Goal: Task Accomplishment & Management: Manage account settings

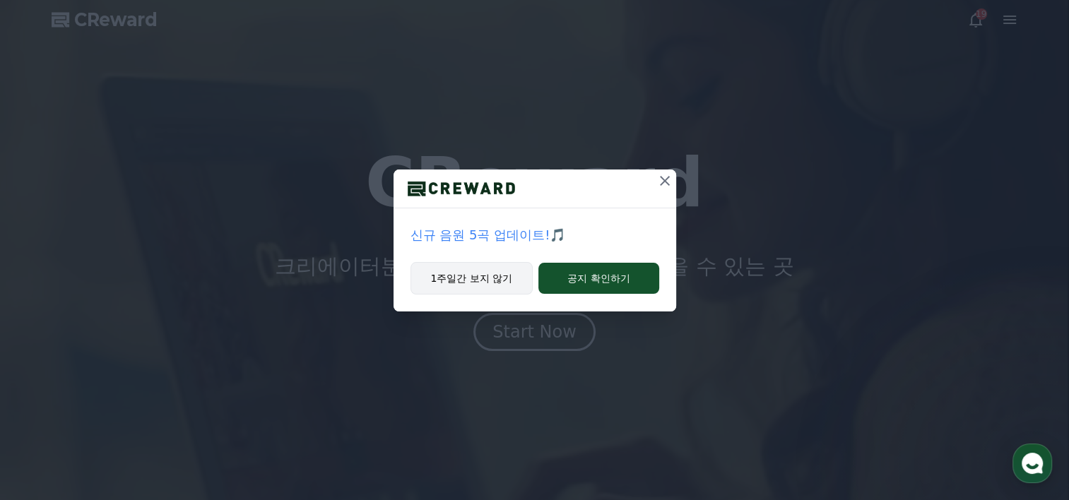
click at [517, 277] on button "1주일간 보지 않기" at bounding box center [472, 278] width 123 height 33
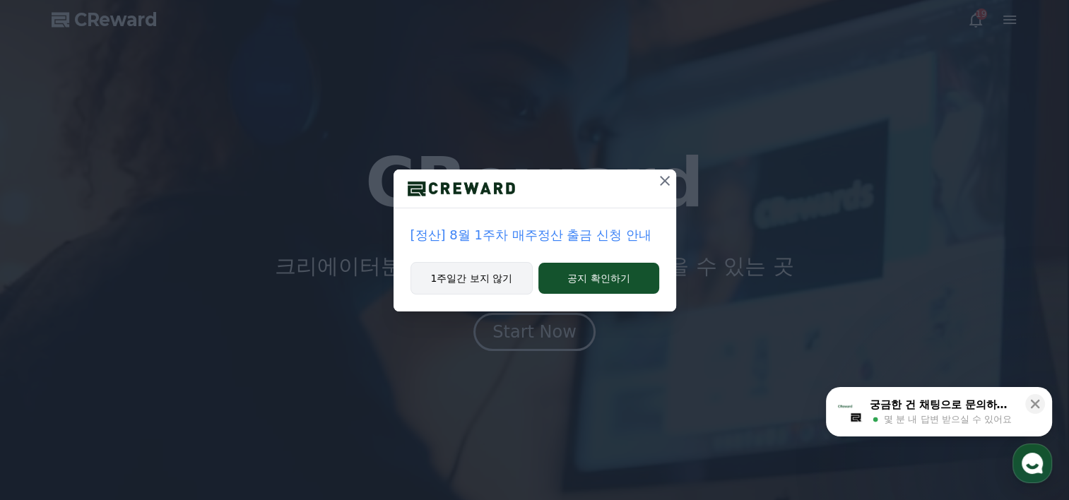
click at [499, 293] on div "1주일간 보지 않기 공지 확인하기" at bounding box center [535, 286] width 283 height 49
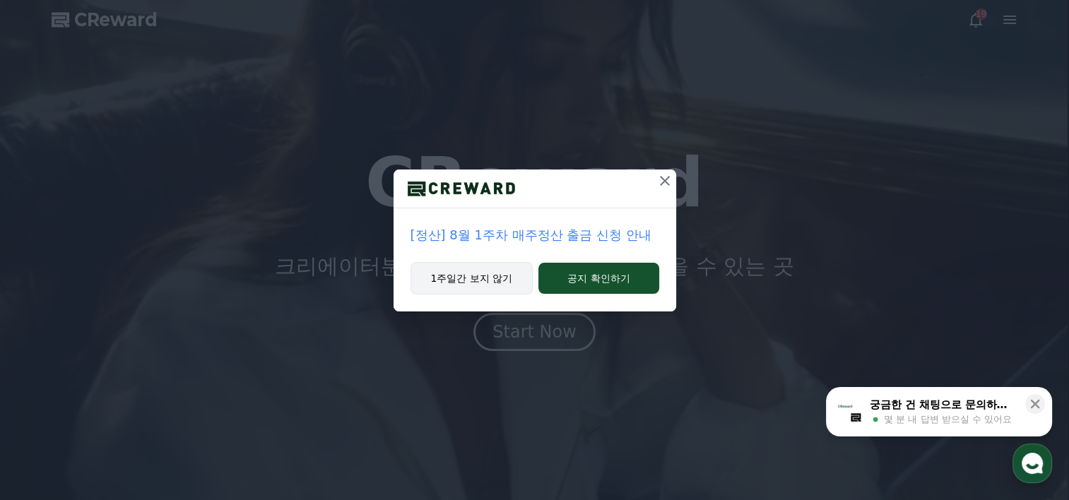
click at [500, 284] on button "1주일간 보지 않기" at bounding box center [472, 278] width 123 height 33
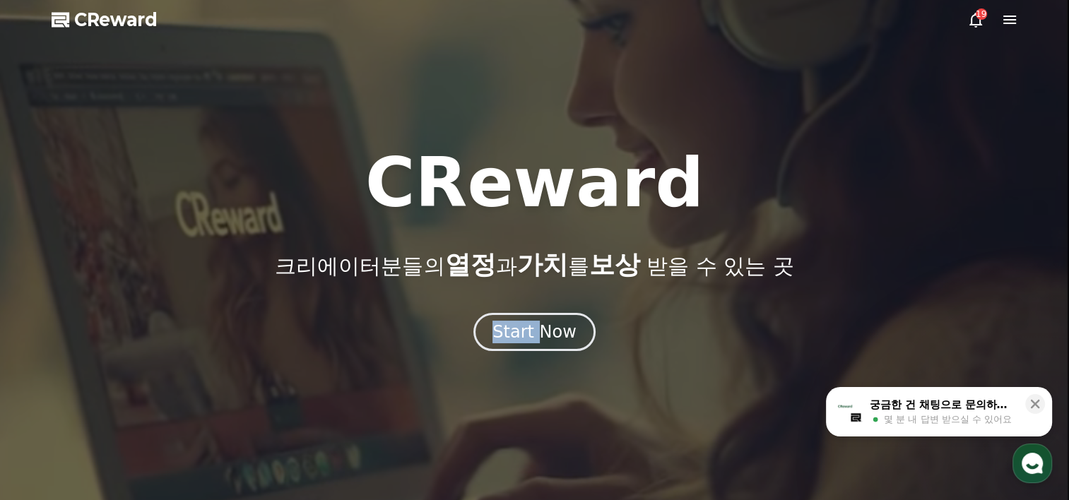
click at [500, 284] on div "CReward 크리에이터분들의 열정 과 가치 를 보상 받을 수 있는 곳 Start Now" at bounding box center [534, 250] width 1069 height 202
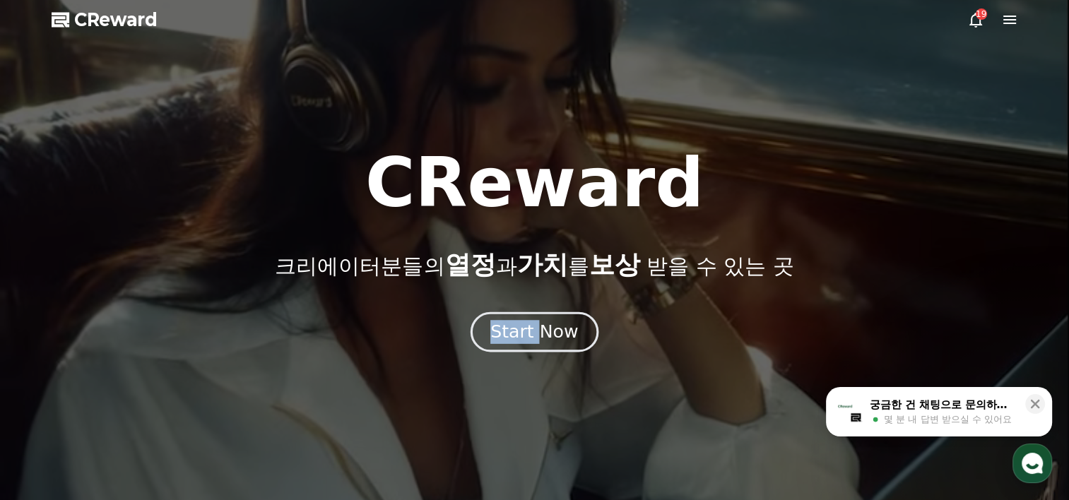
drag, startPoint x: 500, startPoint y: 284, endPoint x: 514, endPoint y: 318, distance: 36.8
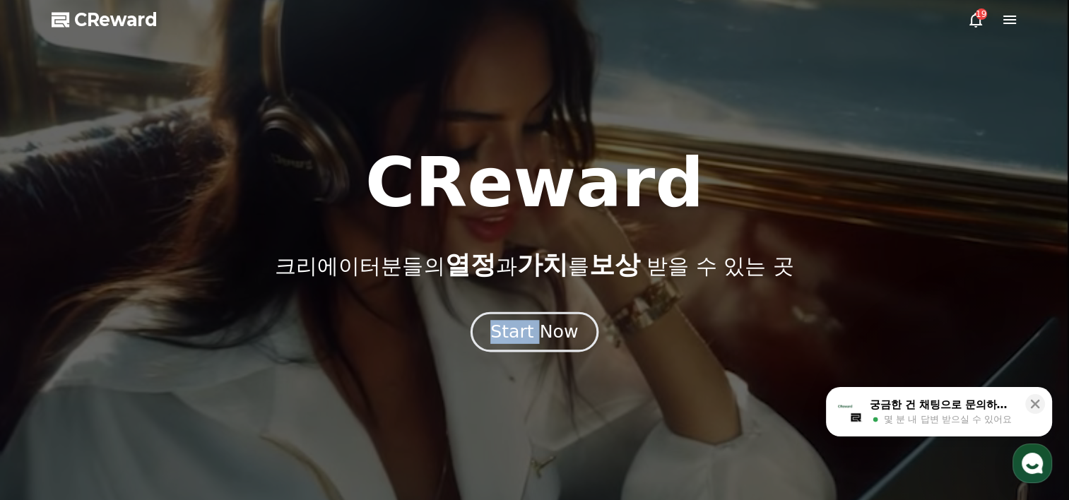
click at [514, 318] on button "Start Now" at bounding box center [535, 332] width 128 height 40
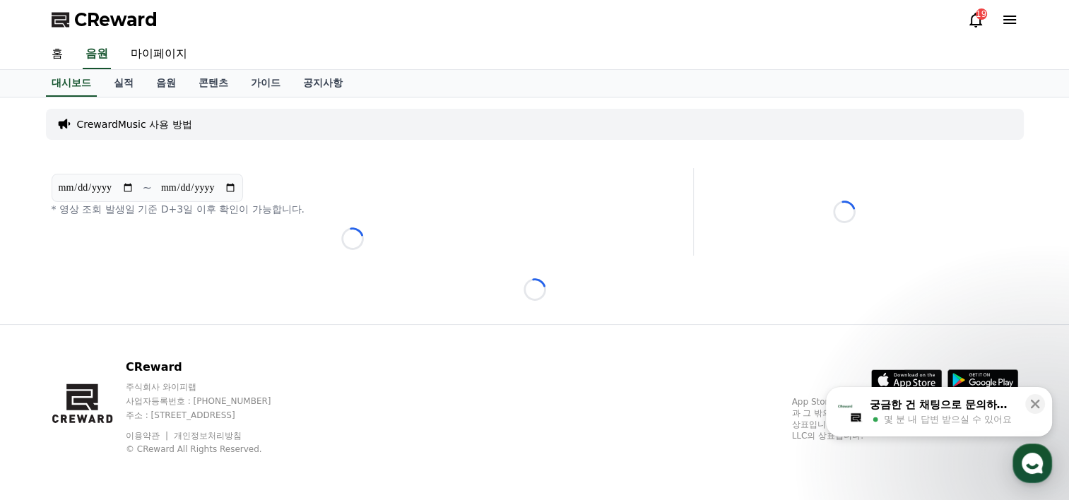
click at [569, 331] on div "CReward 주식회사 와이피랩 사업자등록번호 : [PHONE_NUMBER] 주소 : [STREET_ADDRESS] 이용약관 개인정보처리방침 …" at bounding box center [535, 412] width 990 height 175
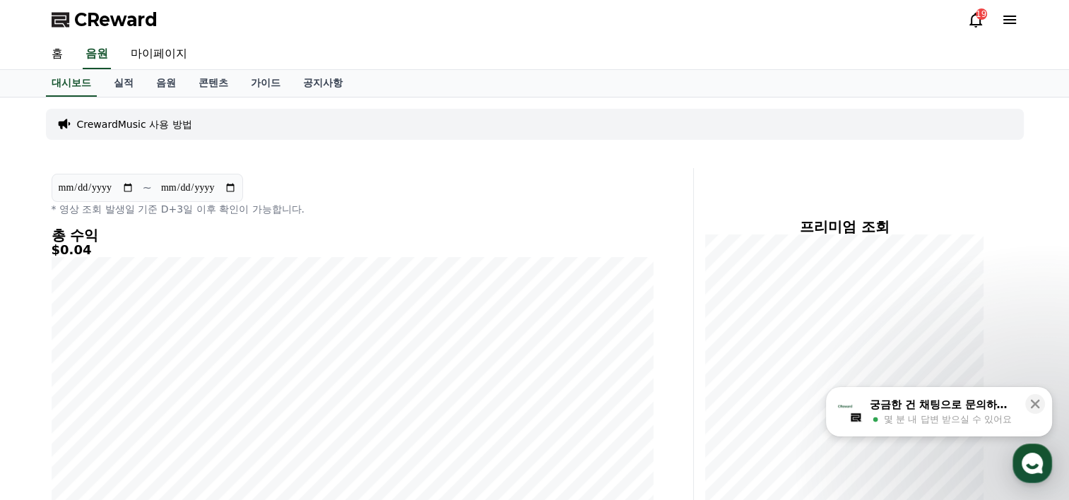
click at [1008, 23] on icon at bounding box center [1010, 20] width 13 height 8
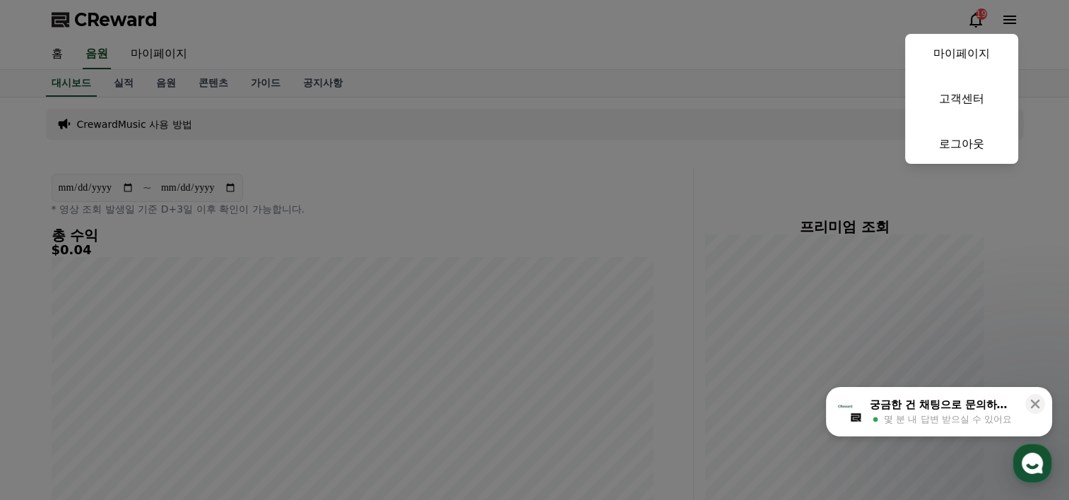
click at [372, 143] on button "close" at bounding box center [534, 250] width 1069 height 500
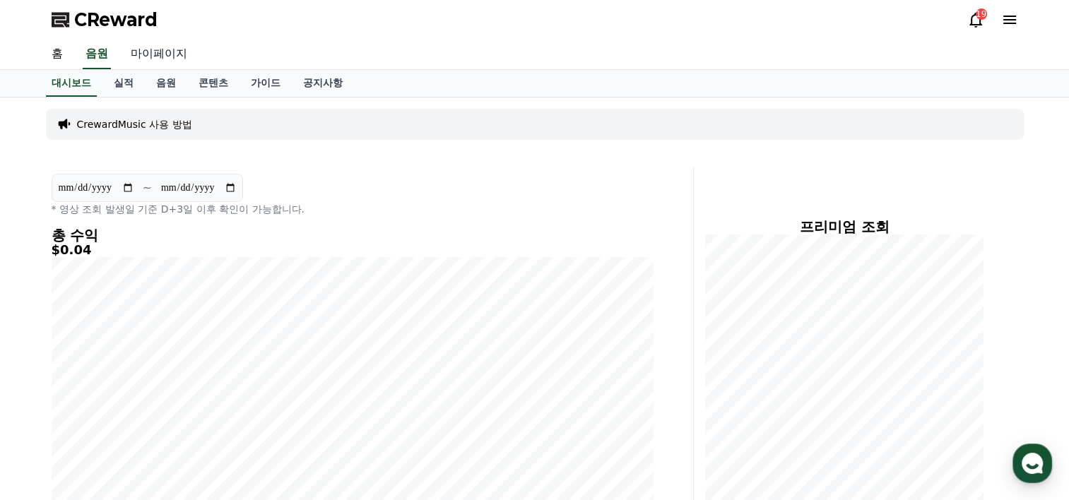
click at [148, 59] on link "마이페이지" at bounding box center [158, 55] width 79 height 30
select select "**********"
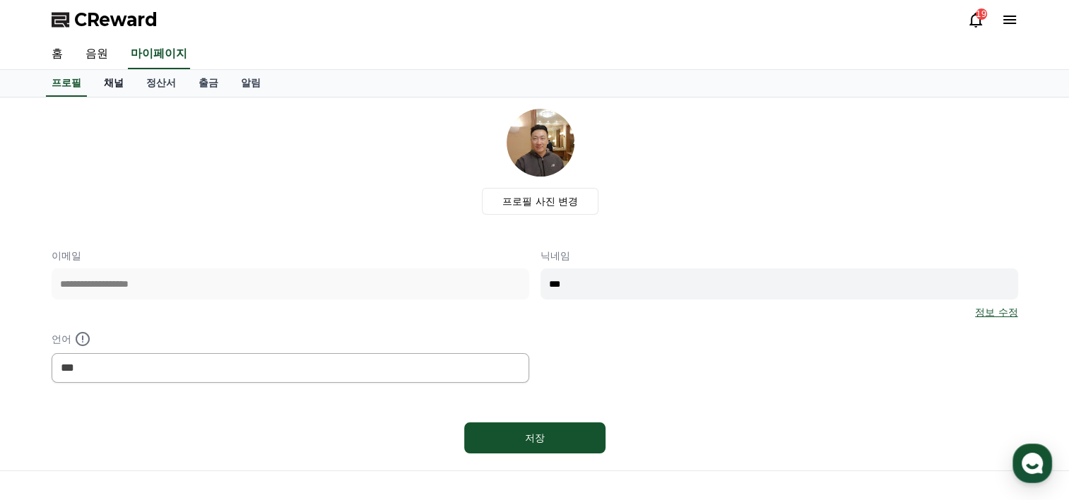
click at [115, 83] on link "채널" at bounding box center [114, 83] width 42 height 27
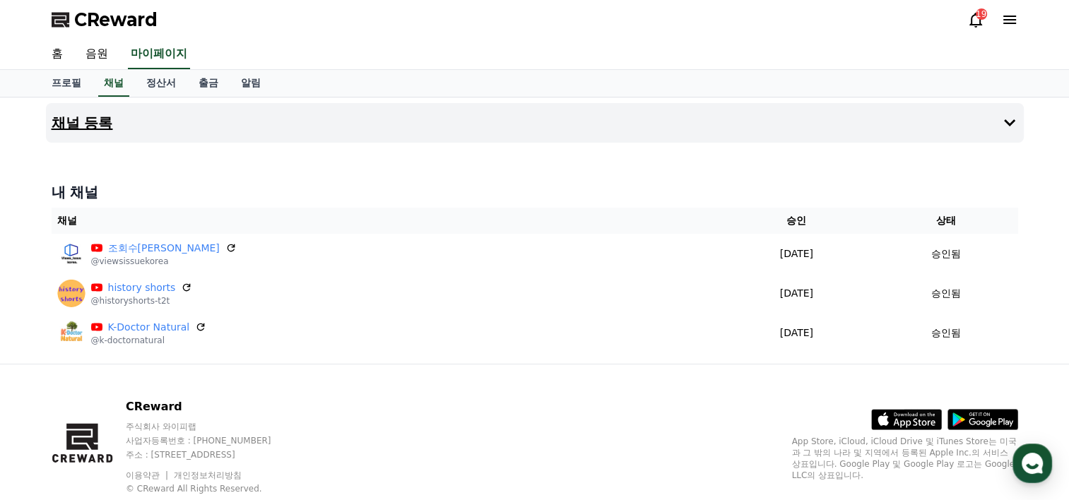
click at [1012, 116] on icon at bounding box center [1010, 123] width 17 height 17
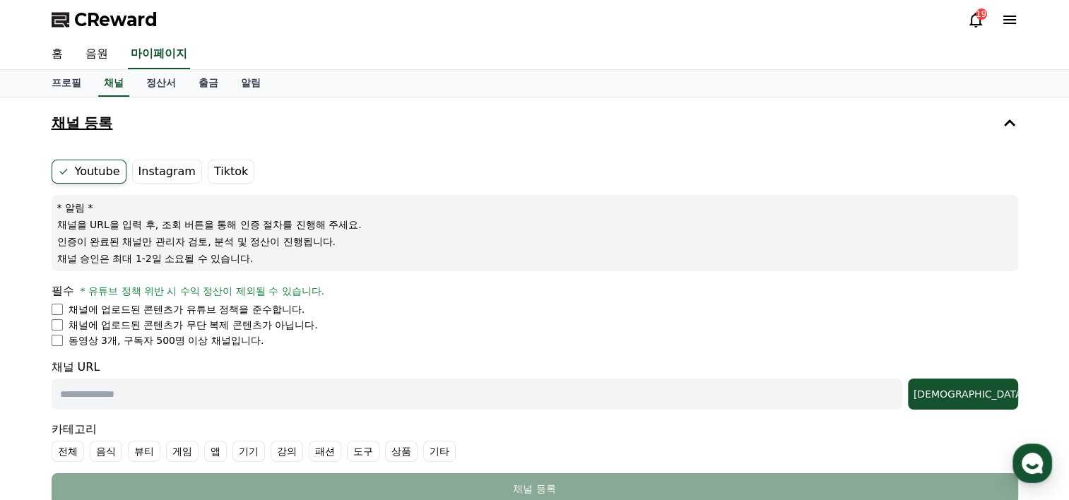
click at [223, 176] on label "Tiktok" at bounding box center [231, 172] width 47 height 24
click at [222, 172] on label "Tiktok" at bounding box center [231, 172] width 47 height 24
